Goal: Task Accomplishment & Management: Use online tool/utility

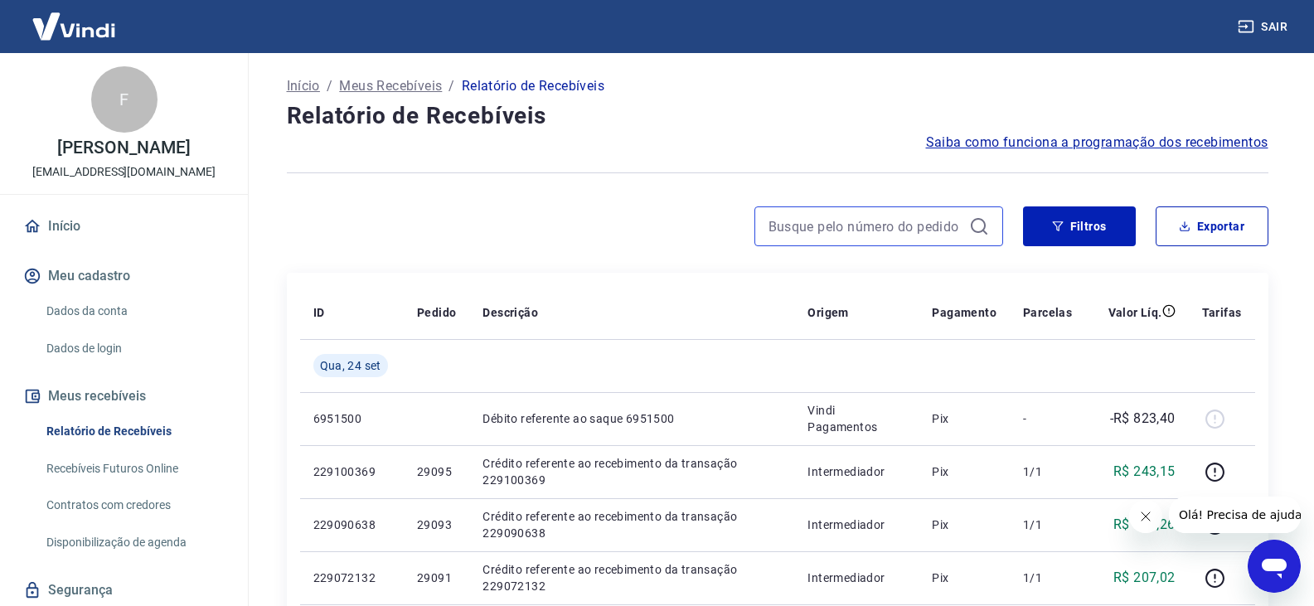
click at [899, 225] on input at bounding box center [865, 226] width 194 height 25
click at [947, 226] on input "289" at bounding box center [865, 226] width 194 height 25
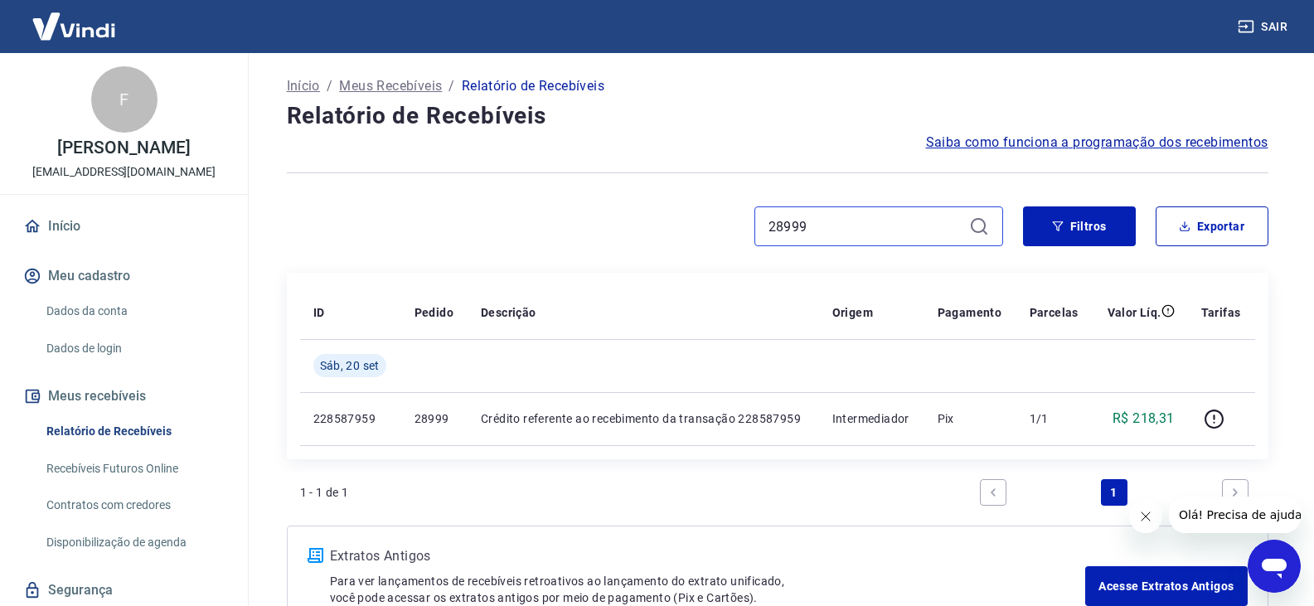
click at [947, 226] on input "28999" at bounding box center [865, 226] width 194 height 25
click at [947, 226] on input "29007" at bounding box center [865, 226] width 194 height 25
type input "2"
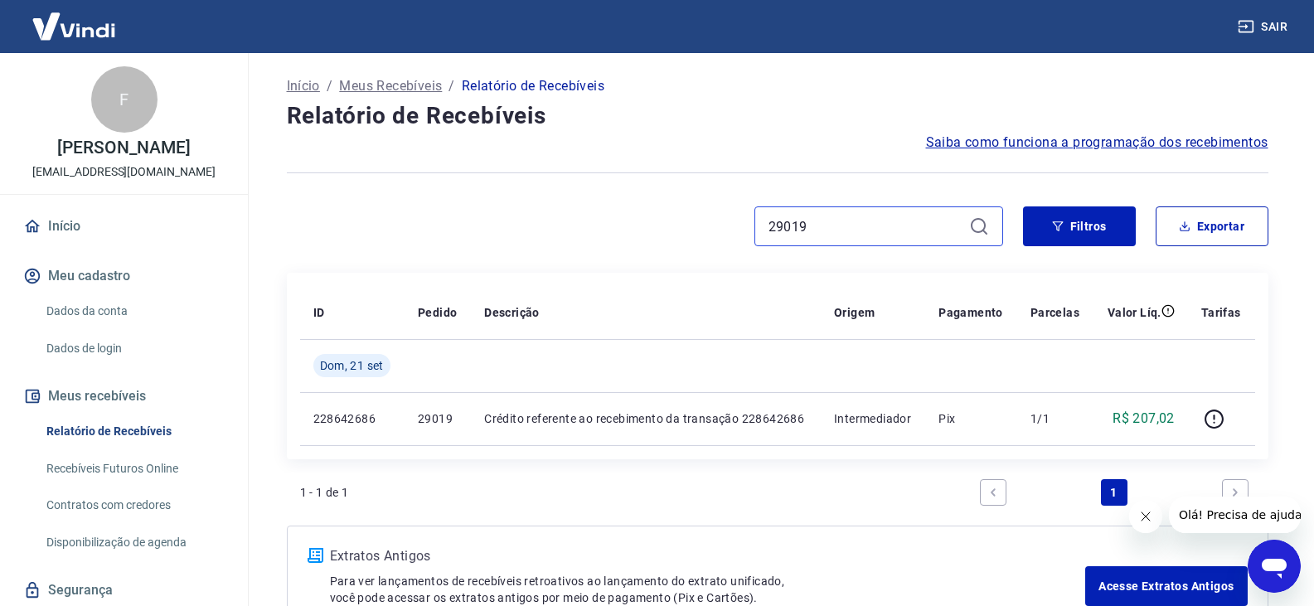
click at [947, 226] on input "29019" at bounding box center [865, 226] width 194 height 25
click at [947, 226] on input "28997" at bounding box center [865, 226] width 194 height 25
click at [947, 226] on input "29003" at bounding box center [865, 226] width 194 height 25
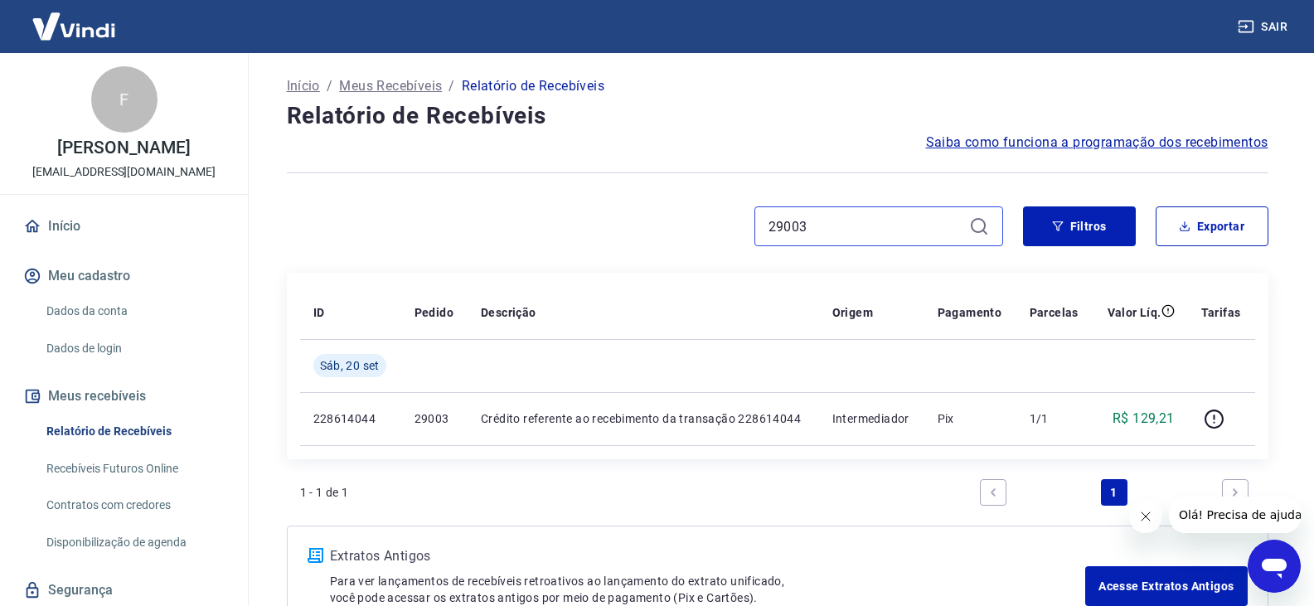
click at [947, 226] on input "29003" at bounding box center [865, 226] width 194 height 25
drag, startPoint x: 836, startPoint y: 222, endPoint x: 484, endPoint y: 206, distance: 352.7
click at [484, 206] on div "Início / Meus Recebíveis / Relatório de Recebíveis Relatório de Recebíveis Saib…" at bounding box center [777, 349] width 1021 height 593
click at [840, 236] on input "29067" at bounding box center [865, 226] width 194 height 25
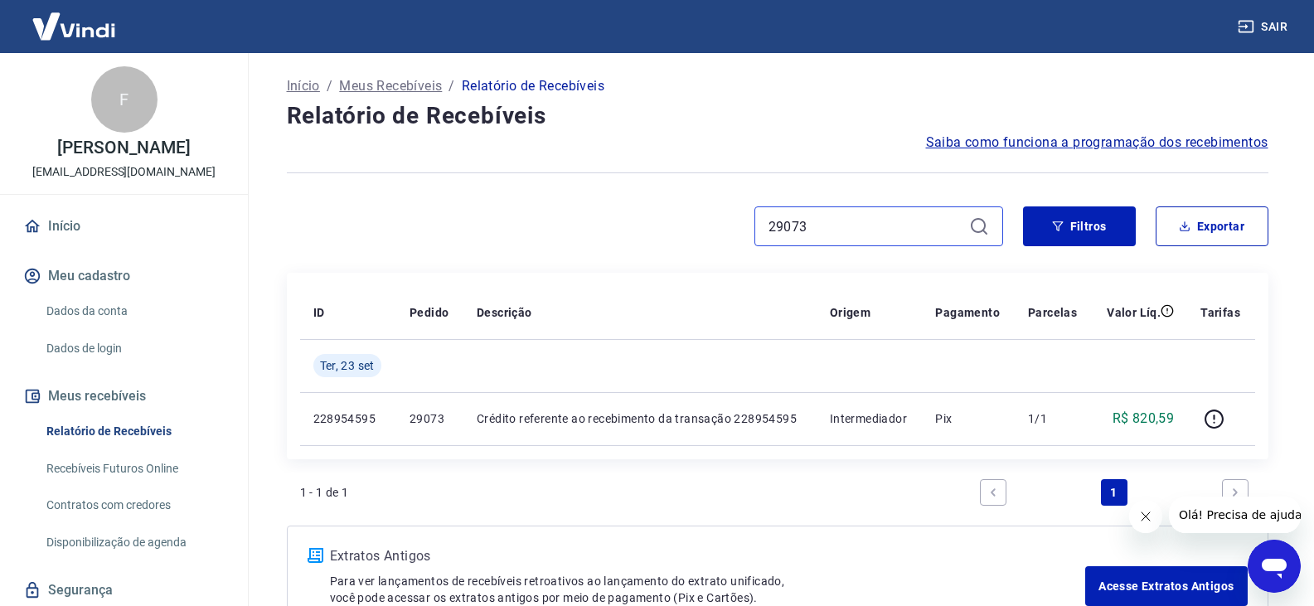
click at [847, 228] on input "29073" at bounding box center [865, 226] width 194 height 25
click at [867, 244] on div "29085" at bounding box center [878, 226] width 249 height 40
click at [854, 228] on input "29085" at bounding box center [865, 226] width 194 height 25
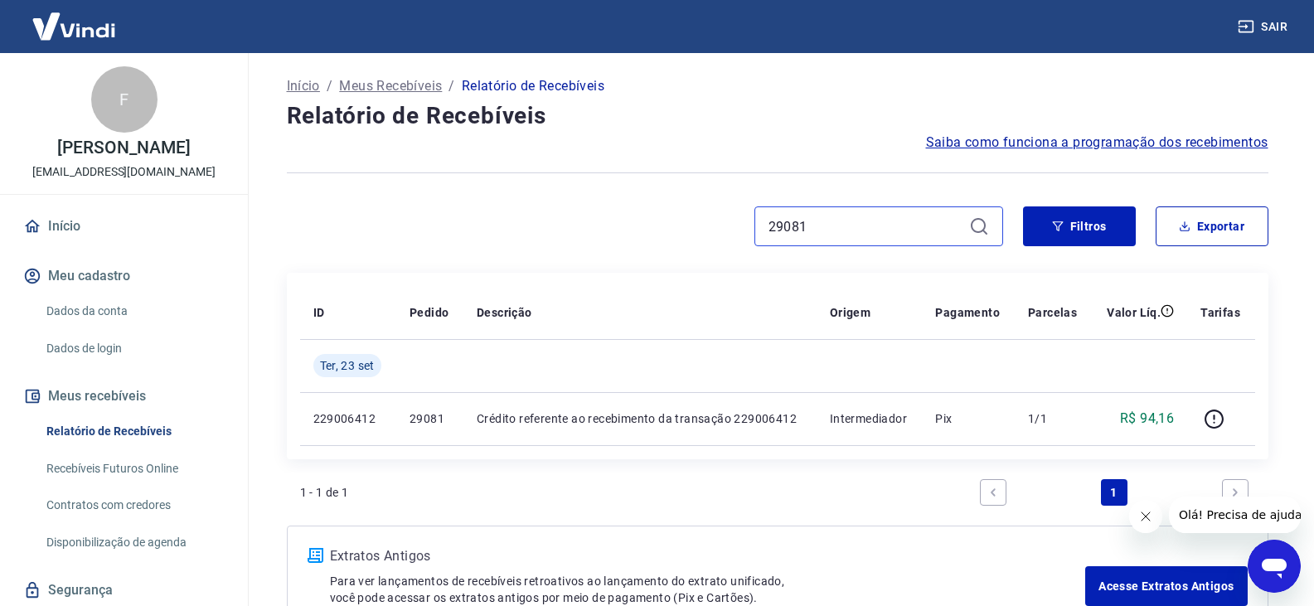
click at [901, 230] on input "29081" at bounding box center [865, 226] width 194 height 25
click at [831, 221] on input "29091" at bounding box center [865, 226] width 194 height 25
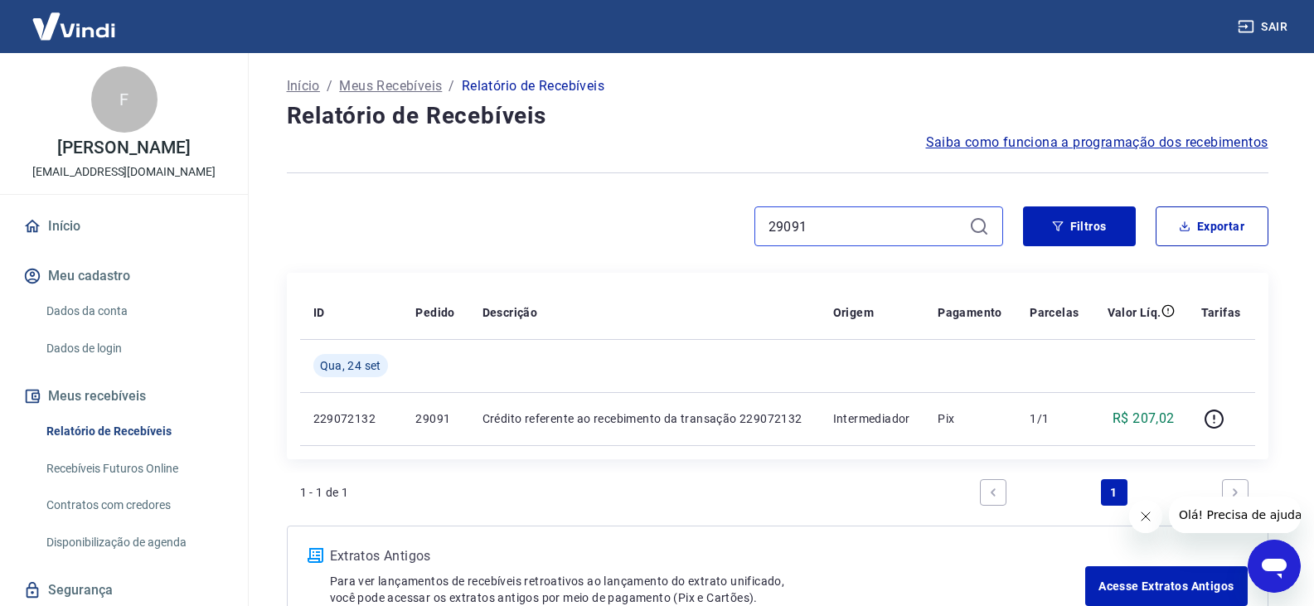
click at [831, 221] on input "29091" at bounding box center [865, 226] width 194 height 25
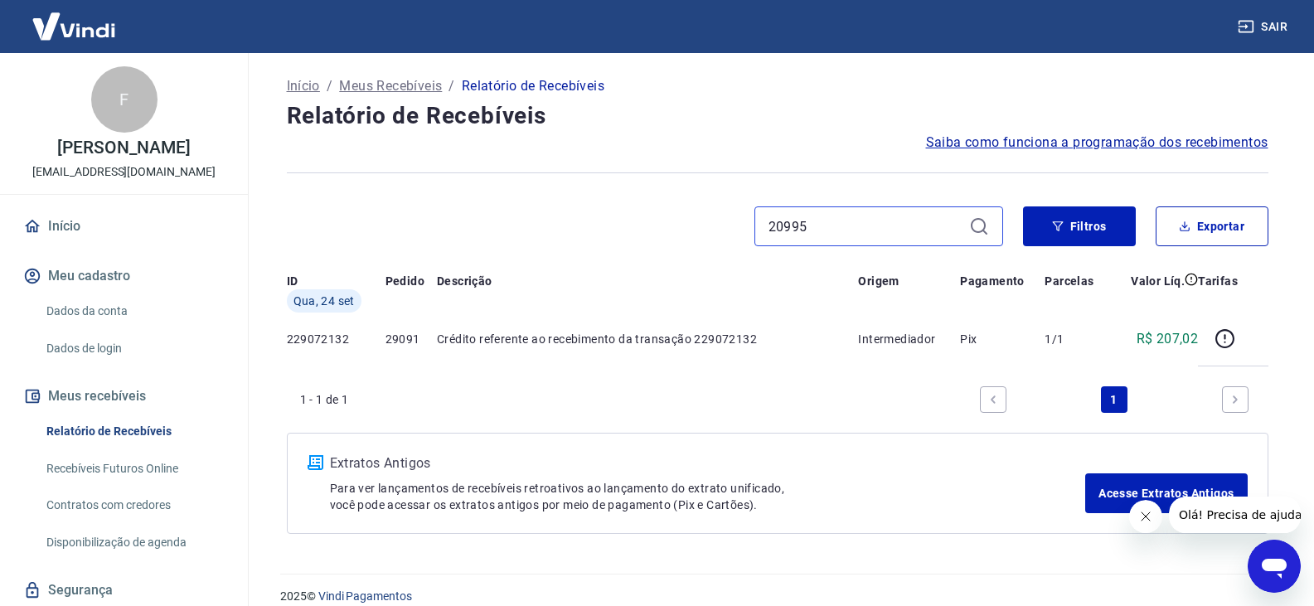
click at [831, 221] on input "20995" at bounding box center [865, 226] width 194 height 25
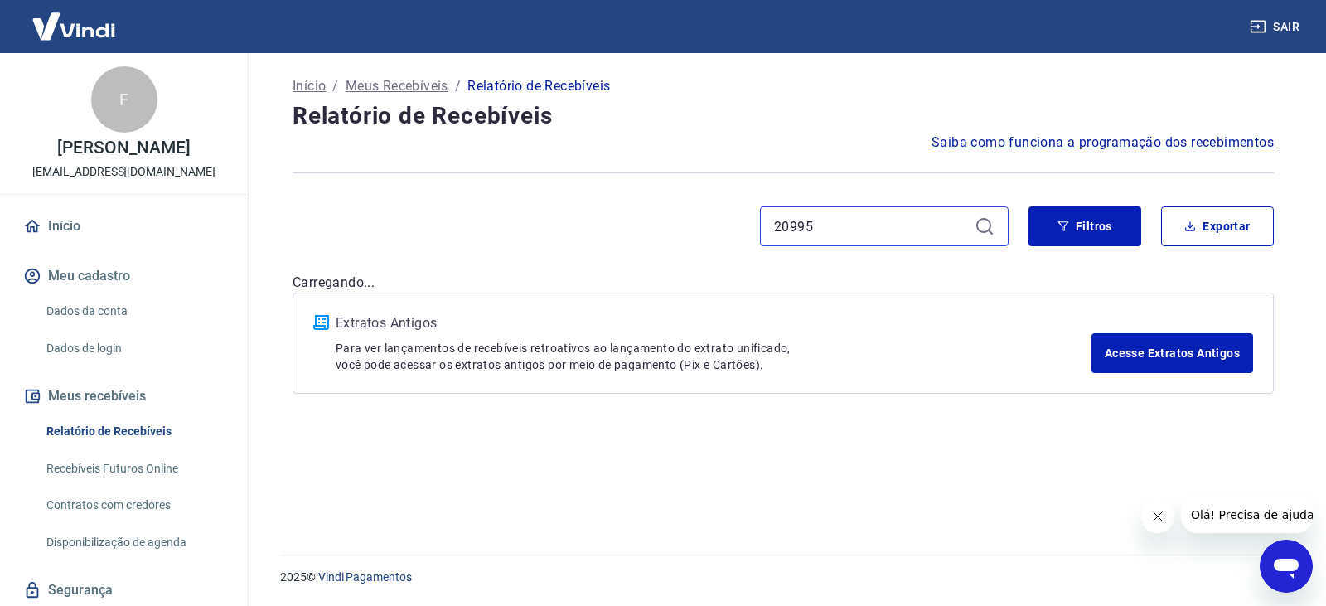
click at [831, 221] on input "20995" at bounding box center [871, 226] width 194 height 25
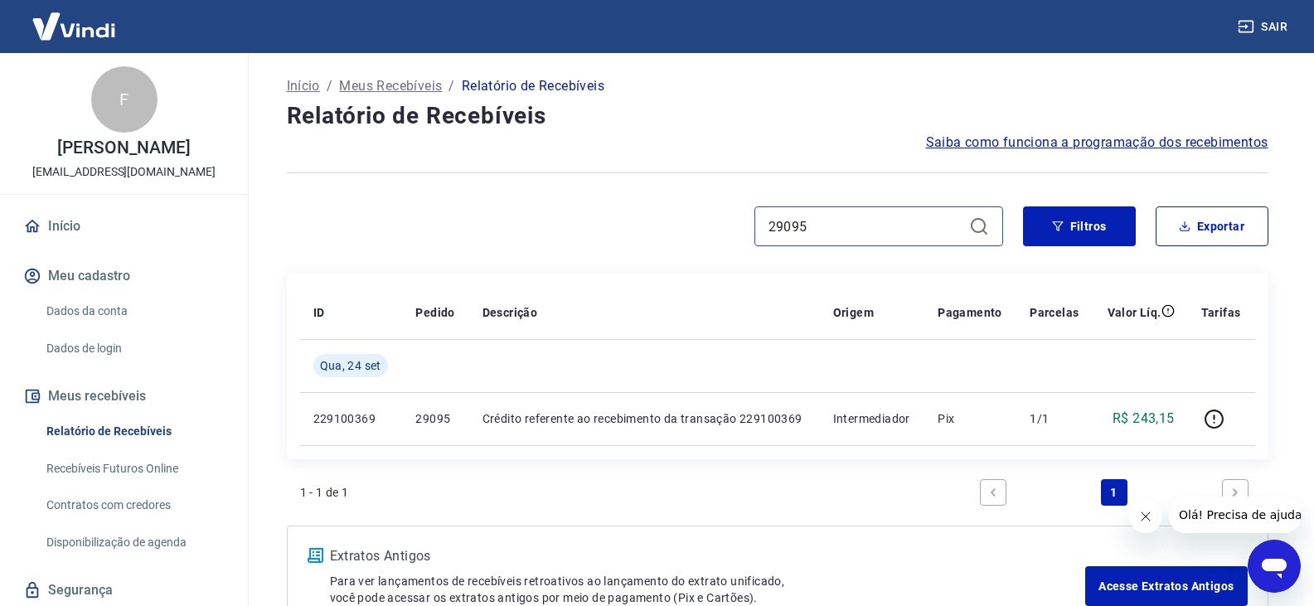
click at [845, 225] on input "29095" at bounding box center [865, 226] width 194 height 25
click at [836, 232] on input "29083" at bounding box center [865, 226] width 194 height 25
type input "29093"
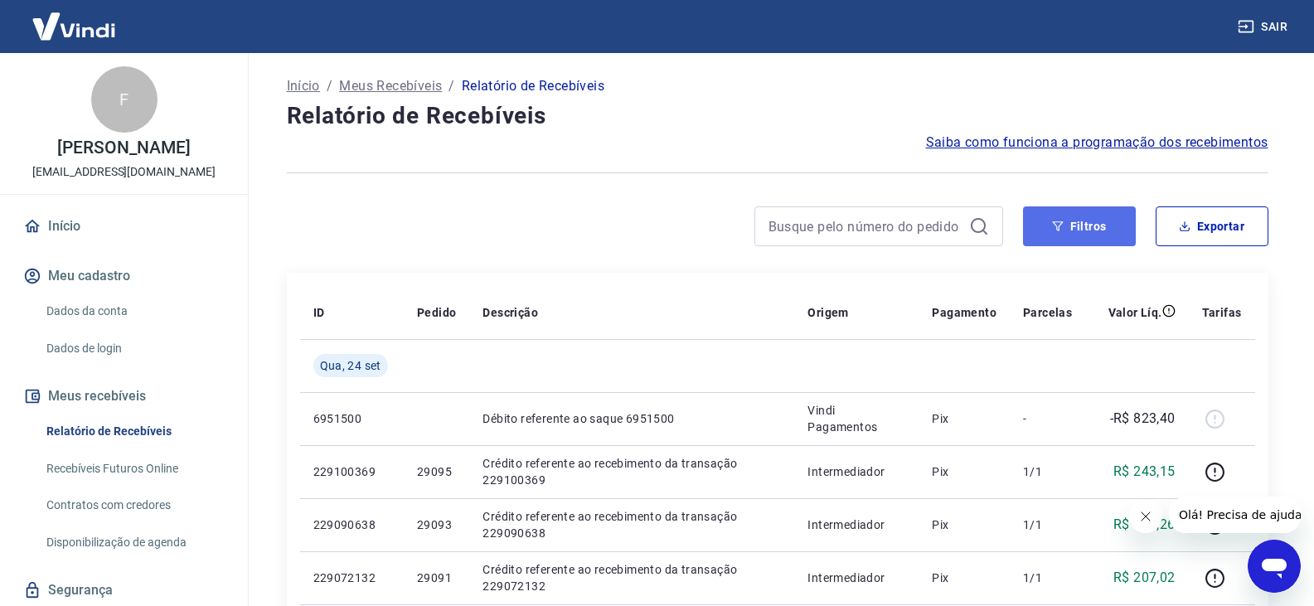
click at [1122, 227] on button "Filtros" at bounding box center [1079, 226] width 113 height 40
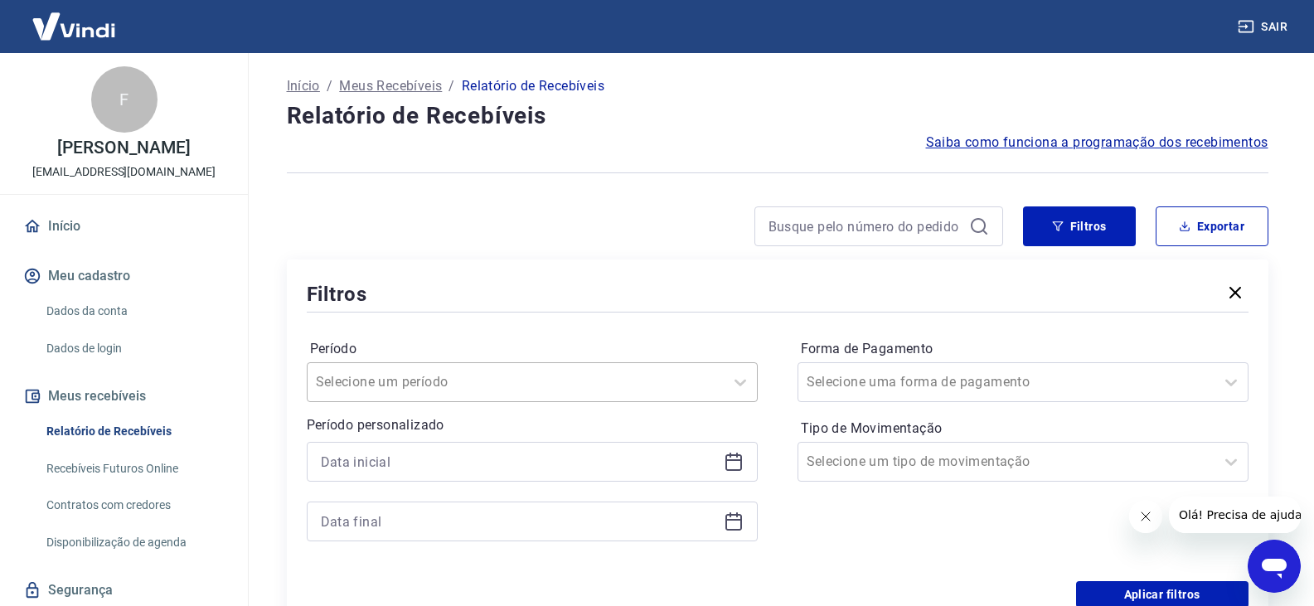
click at [715, 383] on div "Selecione um período" at bounding box center [532, 382] width 451 height 40
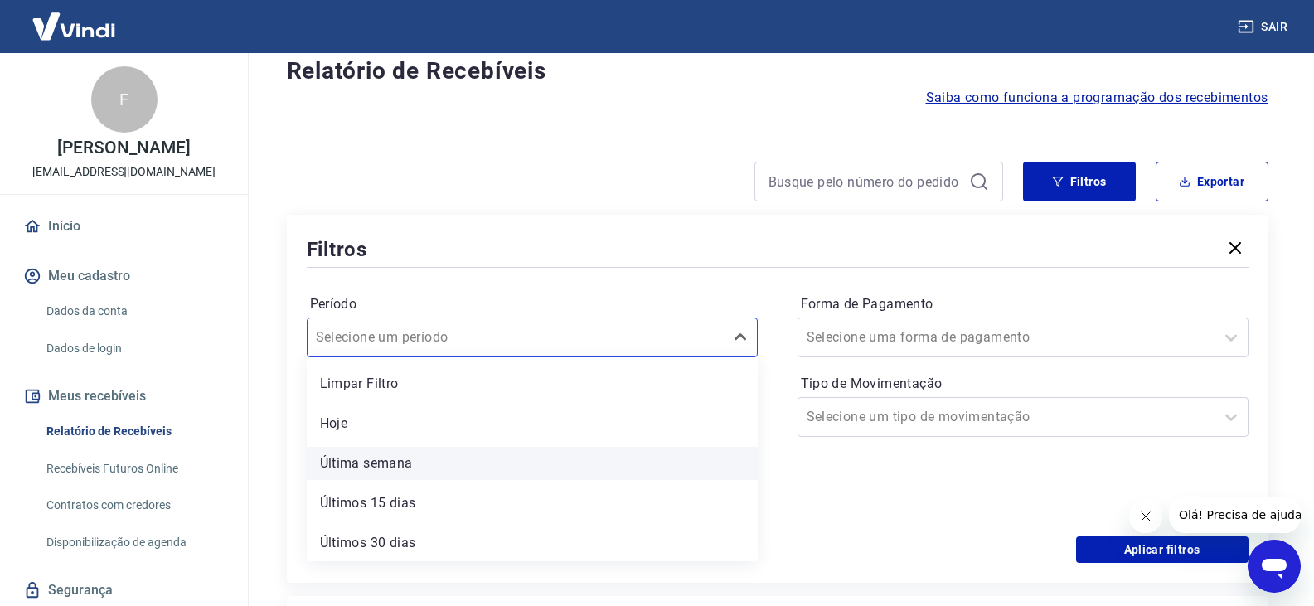
scroll to position [81, 0]
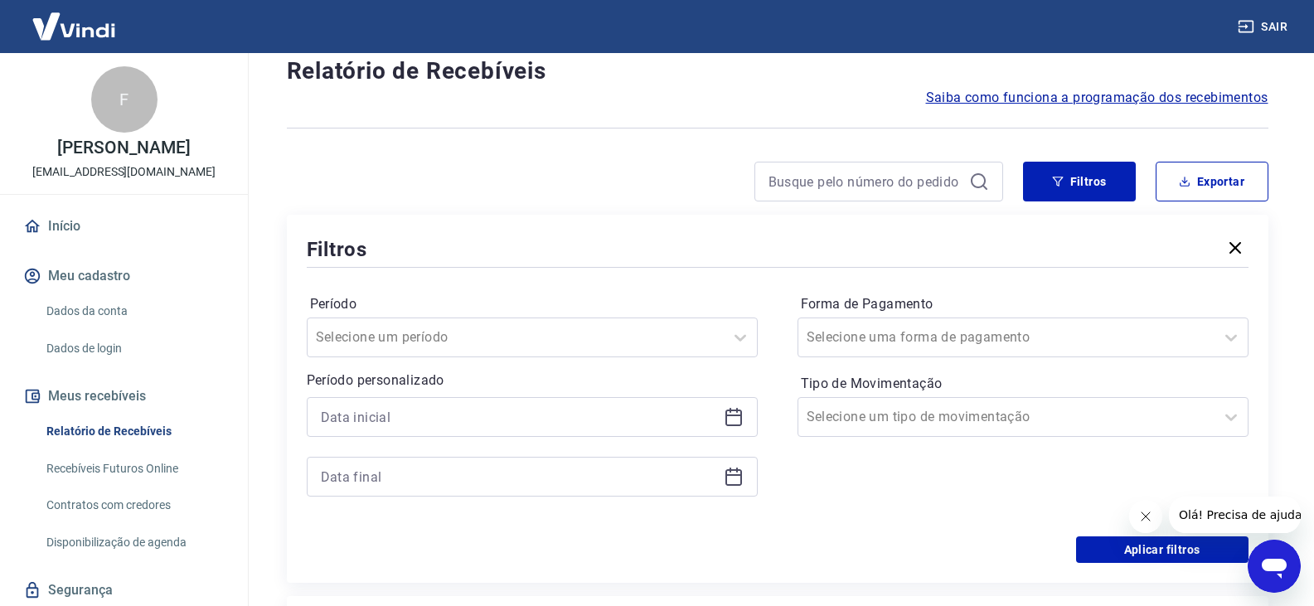
click at [819, 516] on div "Período Selecione um período Período personalizado Forma de Pagamento Selecione…" at bounding box center [778, 403] width 942 height 265
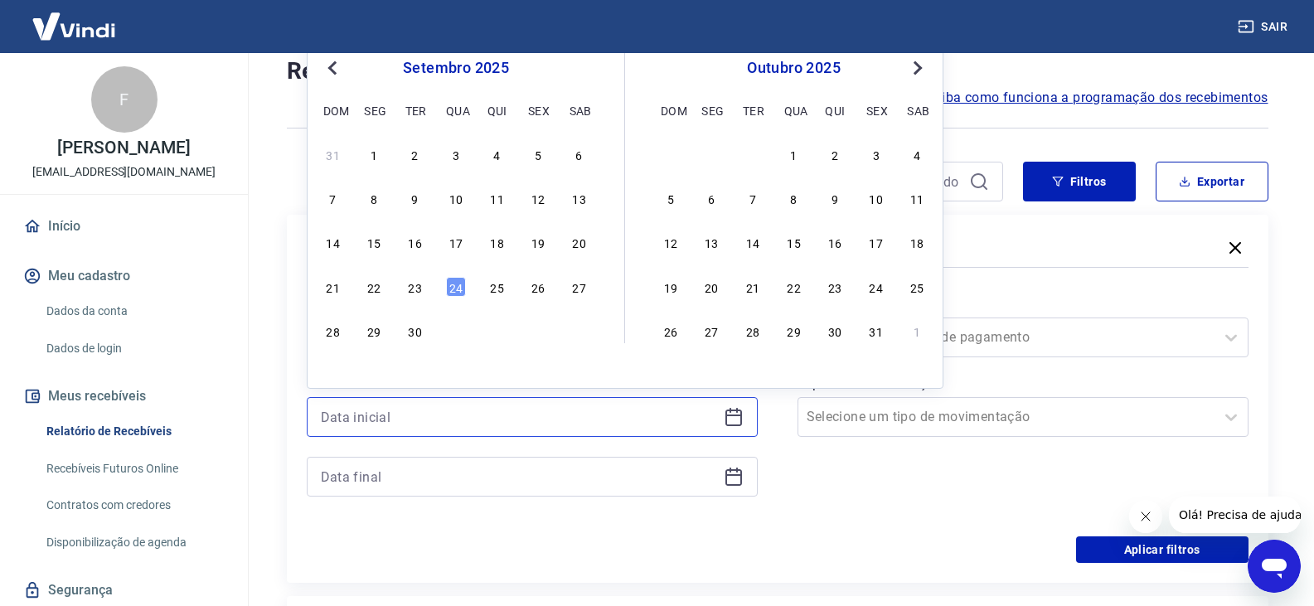
click at [678, 419] on input at bounding box center [519, 417] width 396 height 25
click at [405, 239] on div "16" at bounding box center [415, 242] width 20 height 20
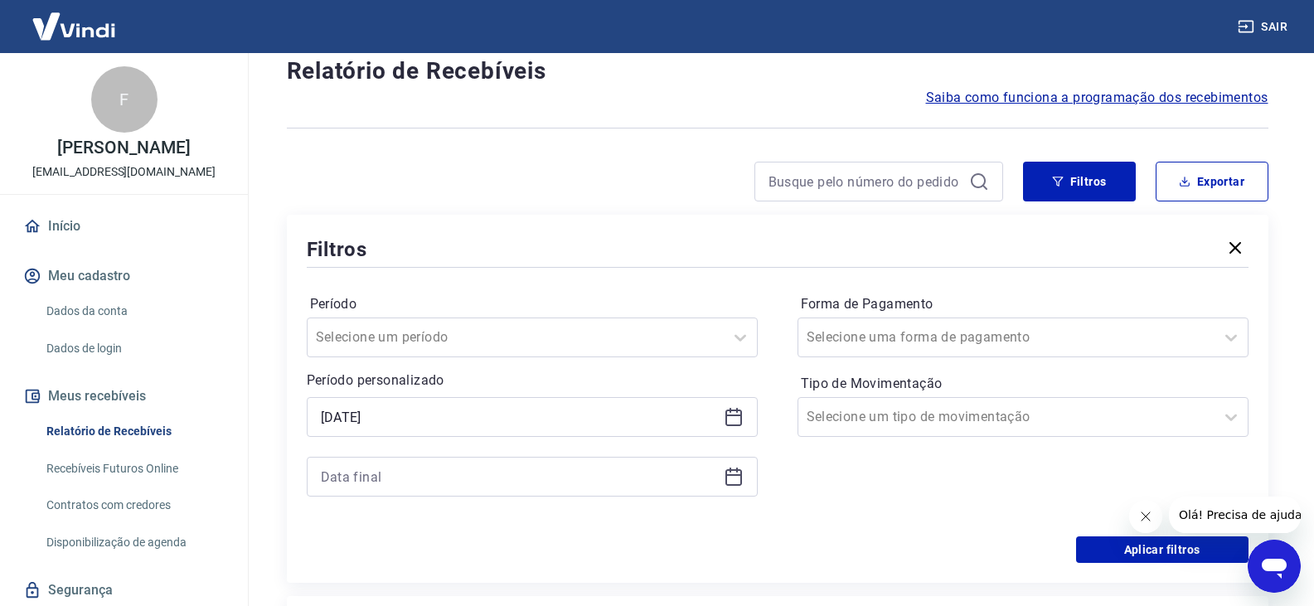
type input "16/09/2025"
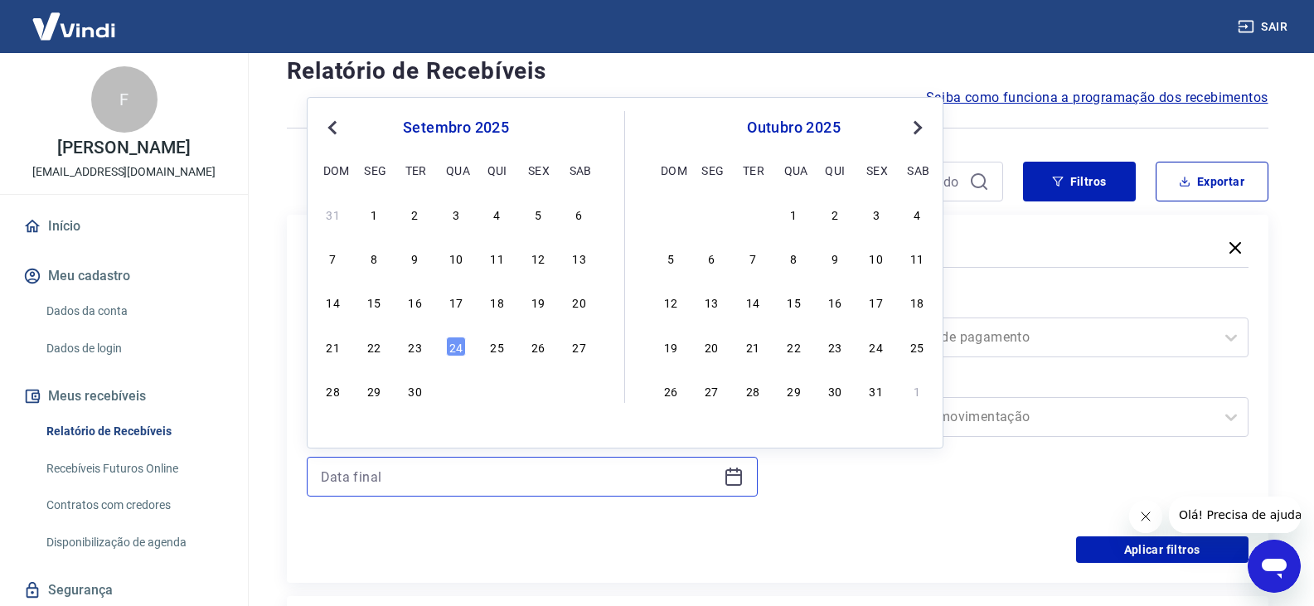
click at [521, 482] on input at bounding box center [519, 476] width 396 height 25
click at [454, 349] on div "24" at bounding box center [456, 347] width 20 height 20
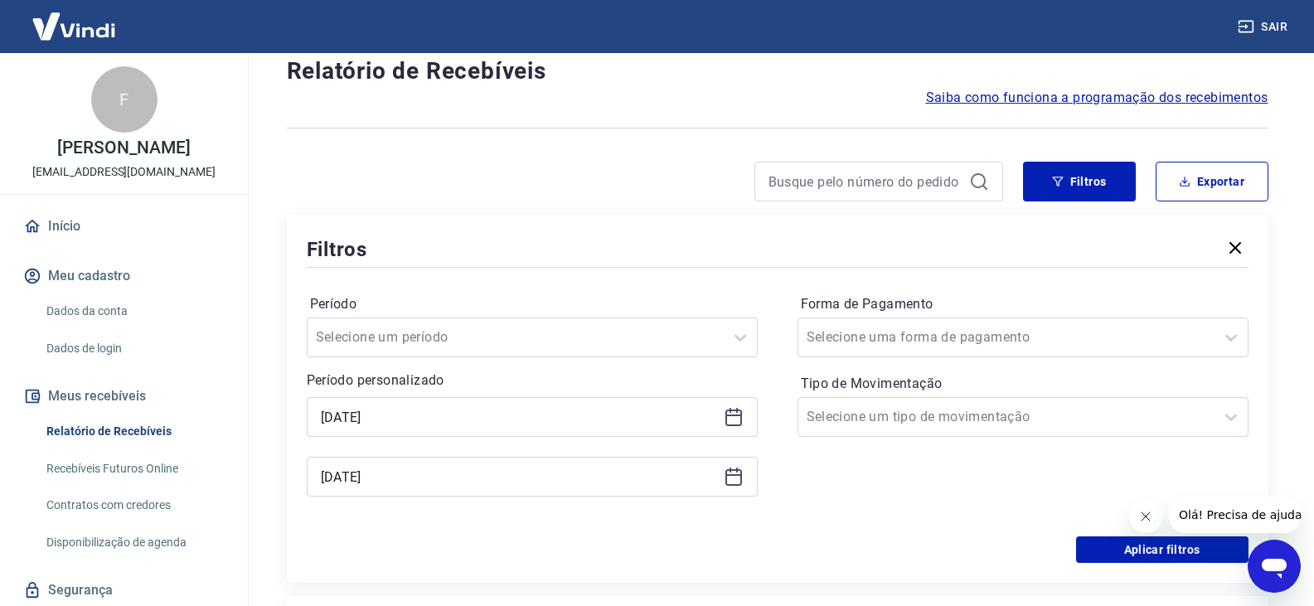
type input "24/09/2025"
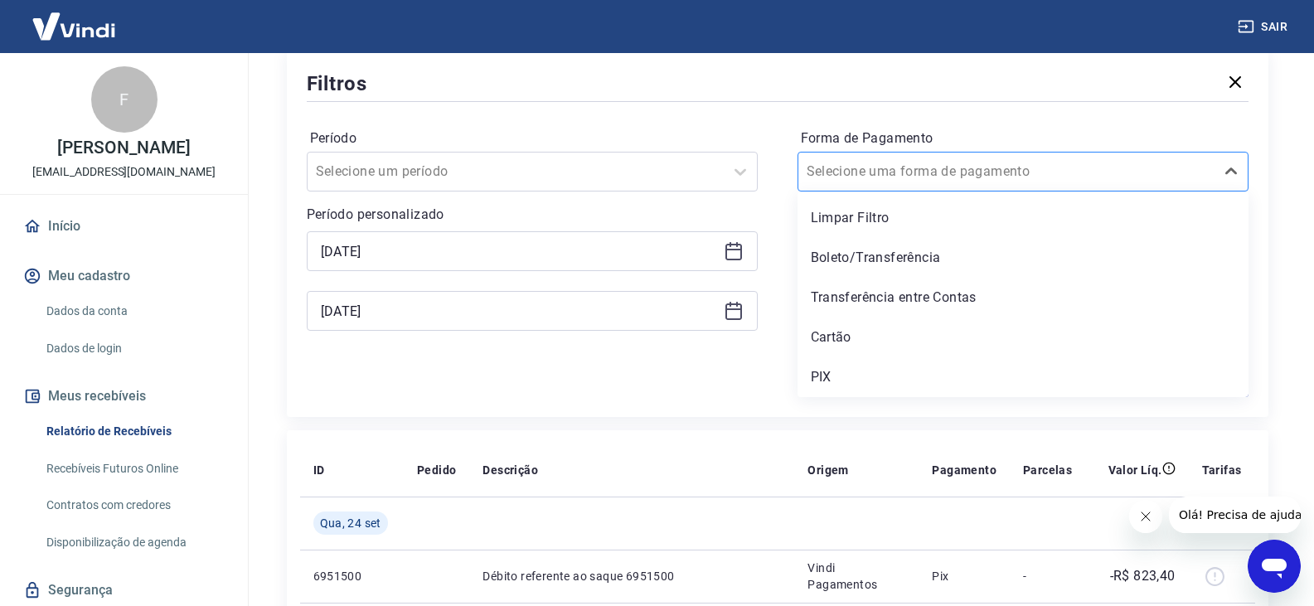
click at [1042, 161] on div at bounding box center [1007, 171] width 400 height 23
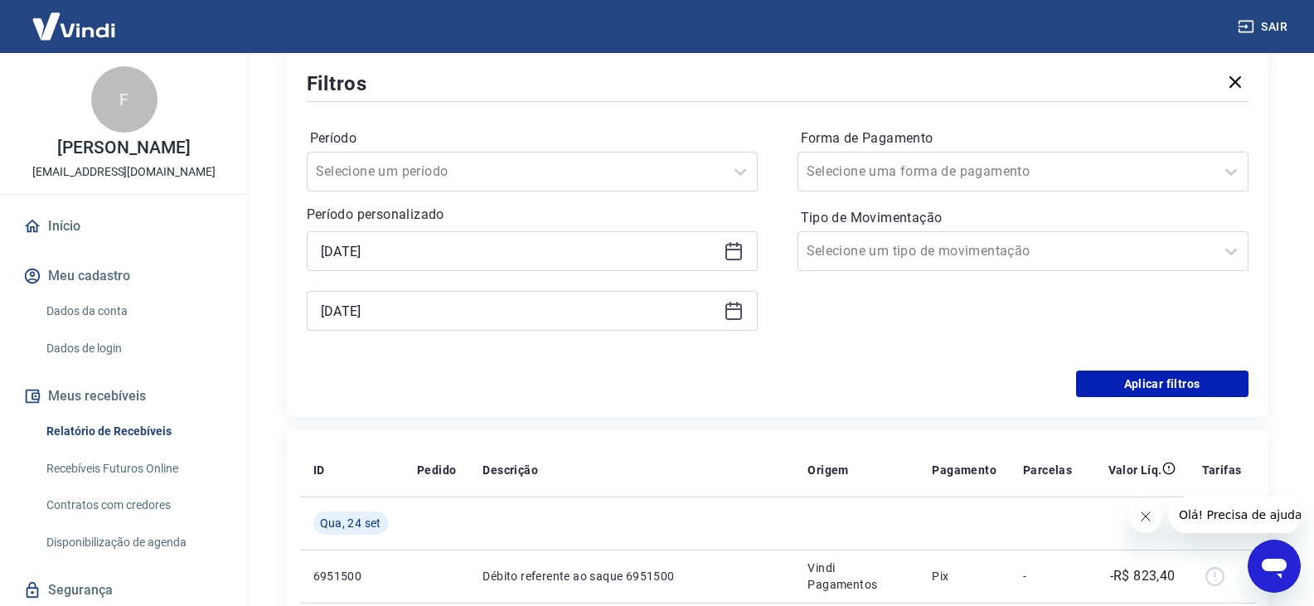
click at [885, 277] on div "Forma de Pagamento Selecione uma forma de pagamento Tipo de Movimentação Seleci…" at bounding box center [1022, 237] width 451 height 225
click at [872, 246] on input "Tipo de Movimentação" at bounding box center [890, 251] width 167 height 20
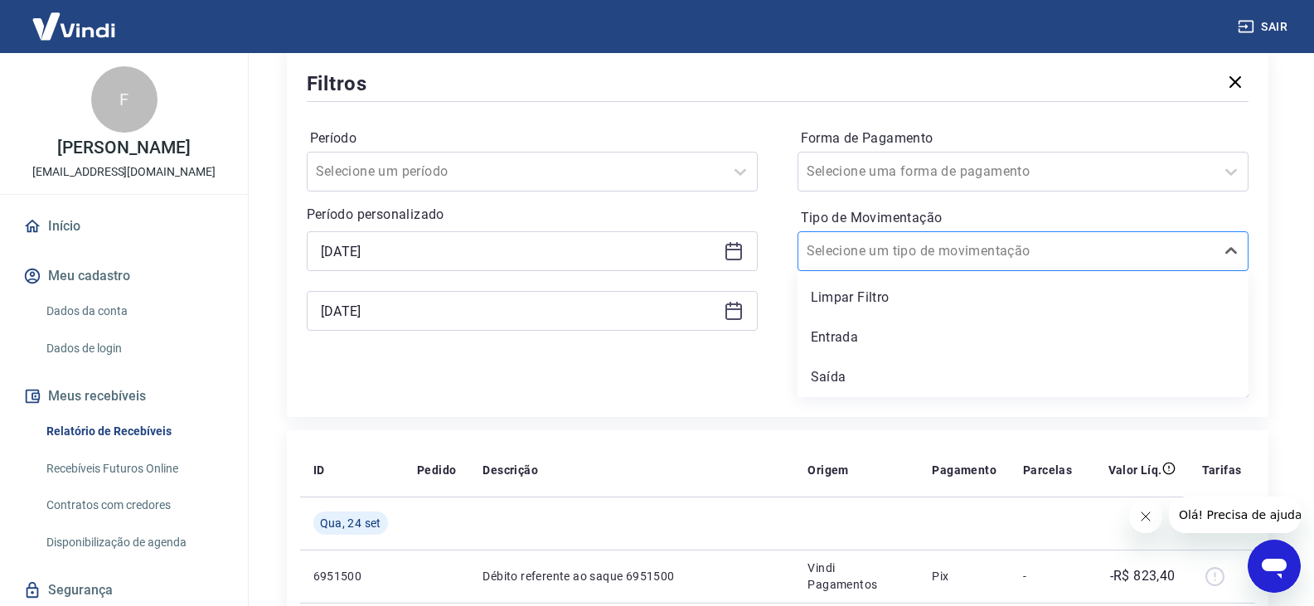
click at [872, 246] on input "Tipo de Movimentação" at bounding box center [890, 251] width 167 height 20
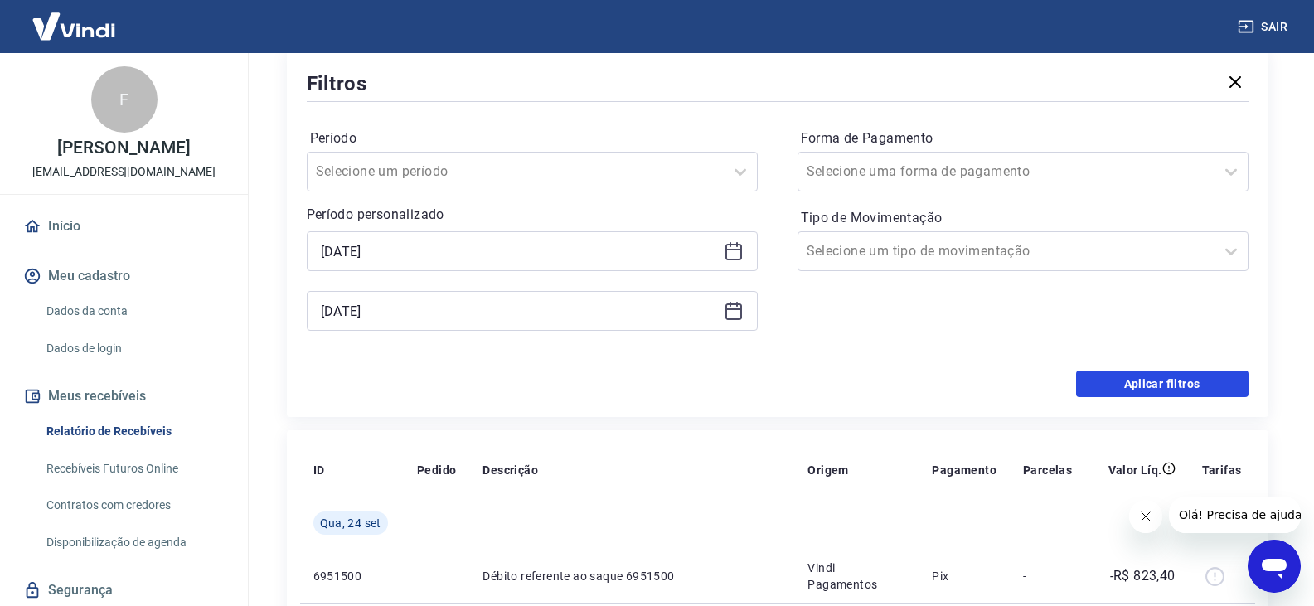
click at [1185, 386] on button "Aplicar filtros" at bounding box center [1162, 384] width 172 height 27
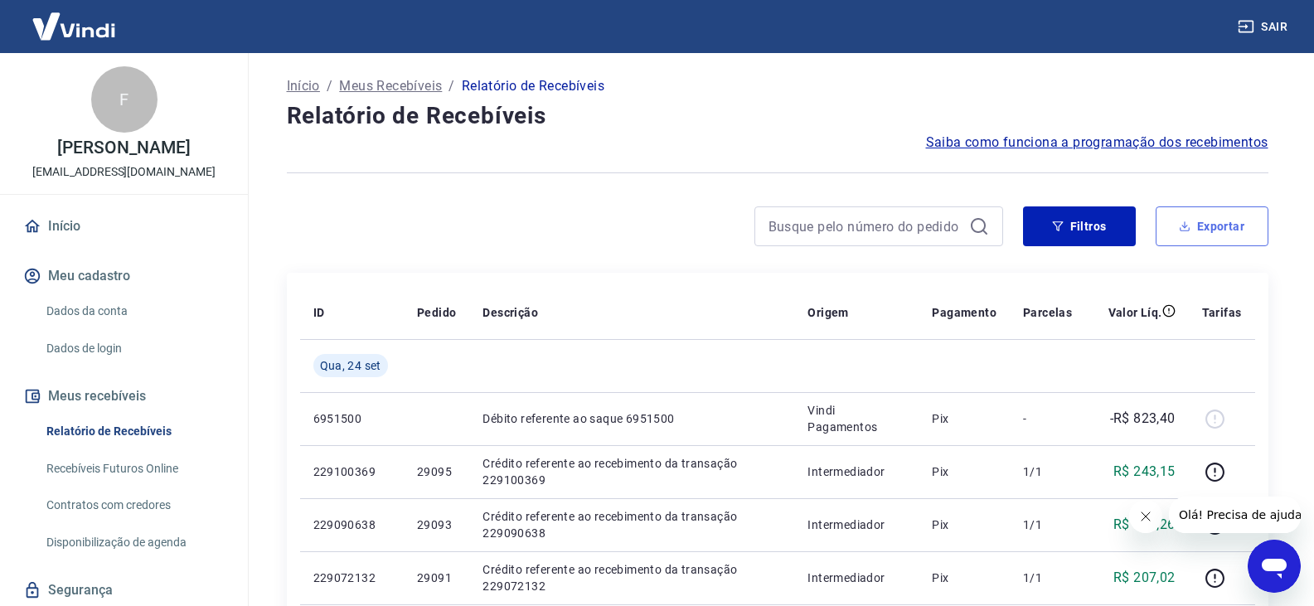
click at [1229, 225] on button "Exportar" at bounding box center [1211, 226] width 113 height 40
type input "16/09/2025"
type input "24/09/2025"
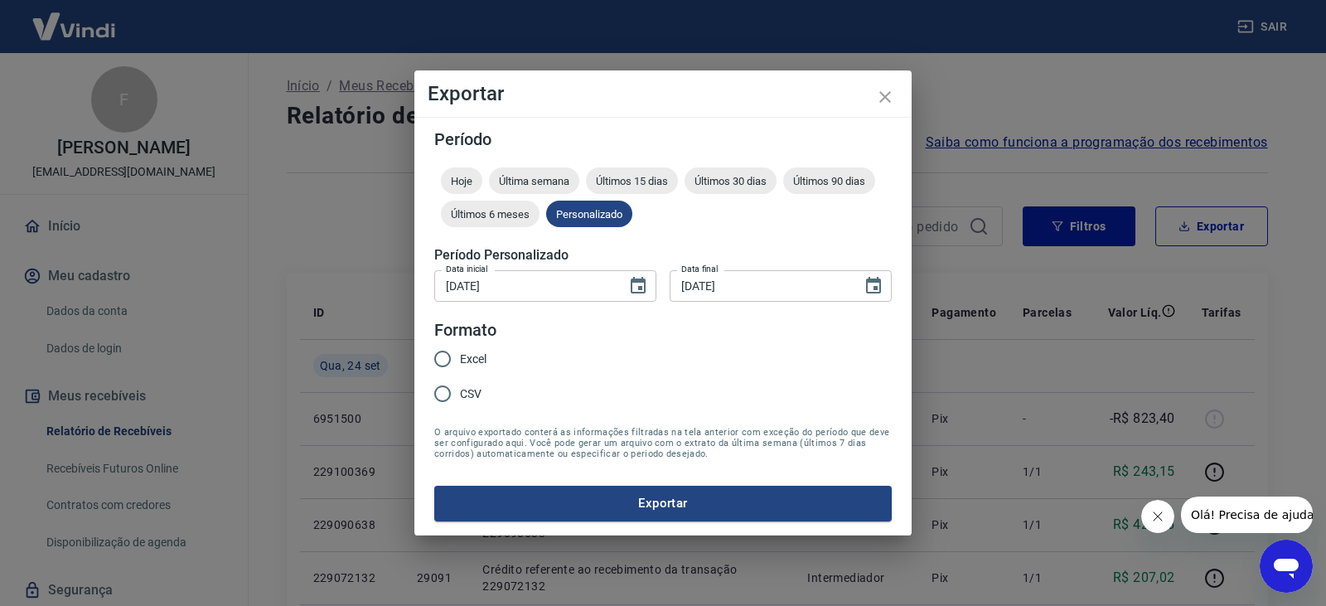
click at [460, 363] on span "Excel" at bounding box center [473, 359] width 27 height 17
click at [460, 363] on input "Excel" at bounding box center [442, 359] width 35 height 35
radio input "true"
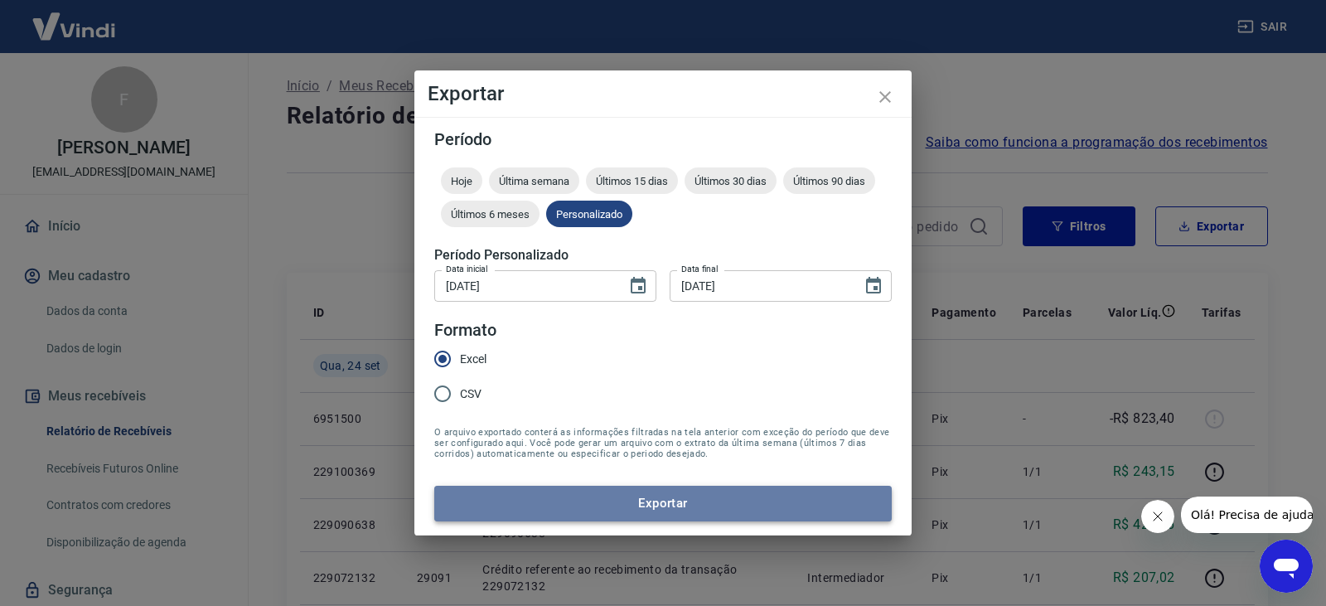
click at [563, 488] on button "Exportar" at bounding box center [663, 503] width 458 height 35
